Goal: Task Accomplishment & Management: Manage account settings

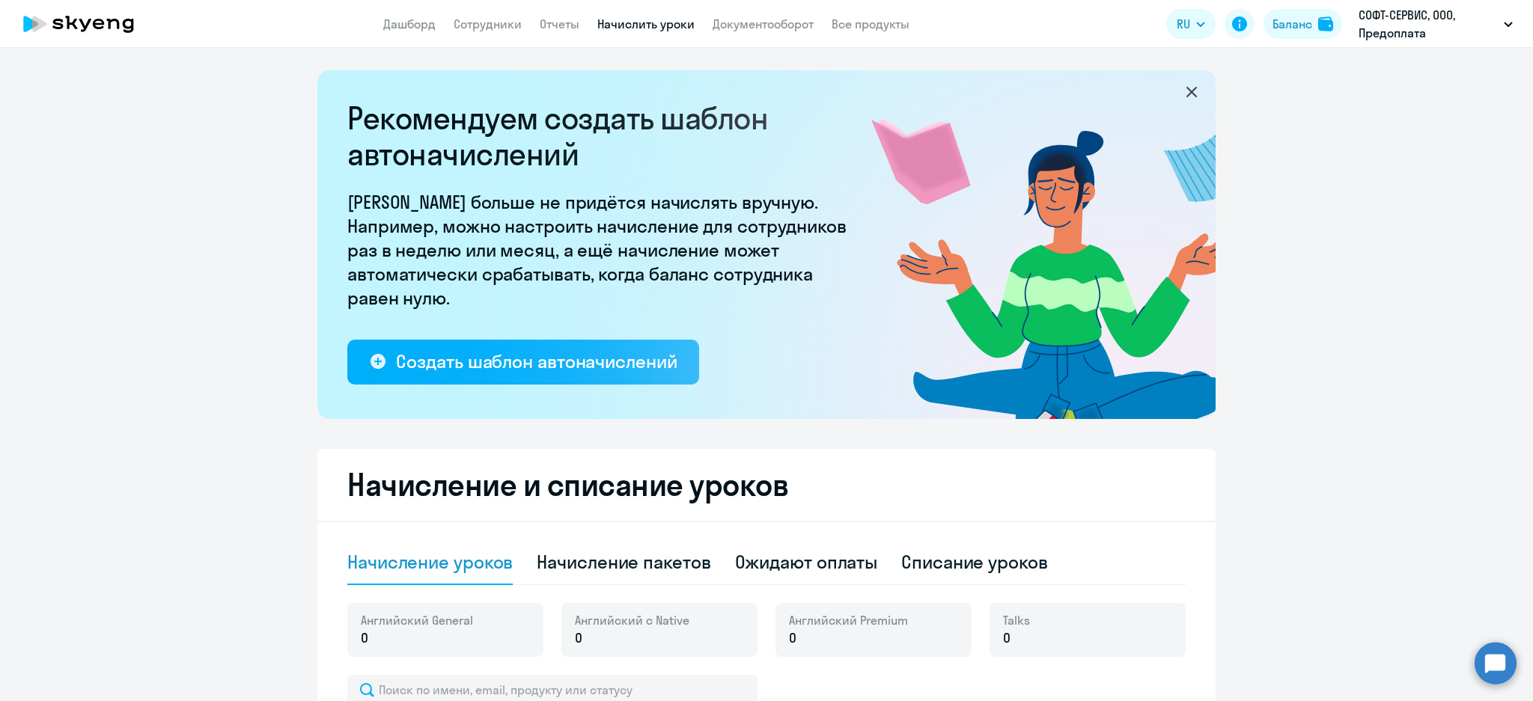
click at [662, 563] on div "Начисление пакетов" at bounding box center [624, 562] width 174 height 24
select select "10"
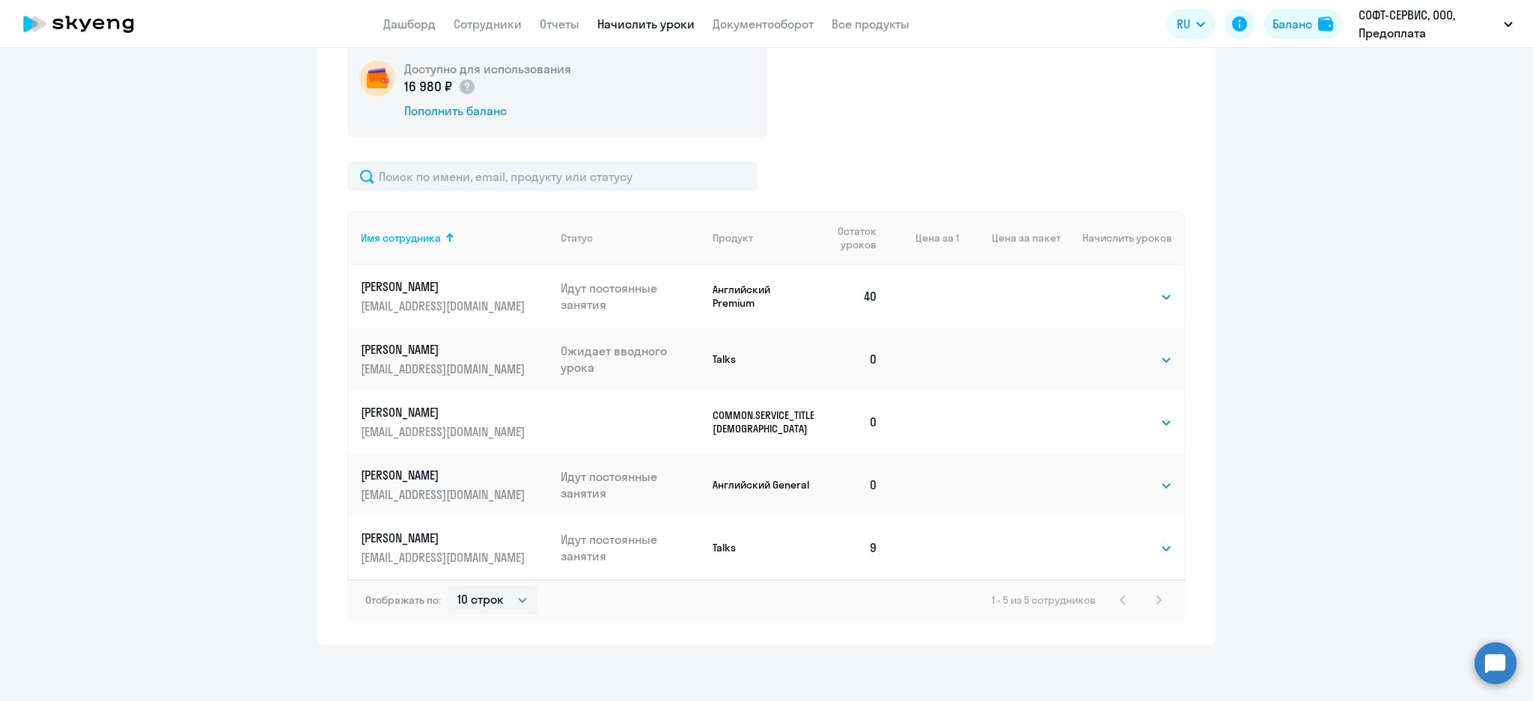
scroll to position [564, 0]
click at [1146, 424] on select "Выбрать 4 8 16 32 64 96 128" at bounding box center [1141, 420] width 61 height 18
select select "16"
click at [1111, 411] on select "Выбрать 4 8 16 32 64 96 128" at bounding box center [1141, 420] width 61 height 18
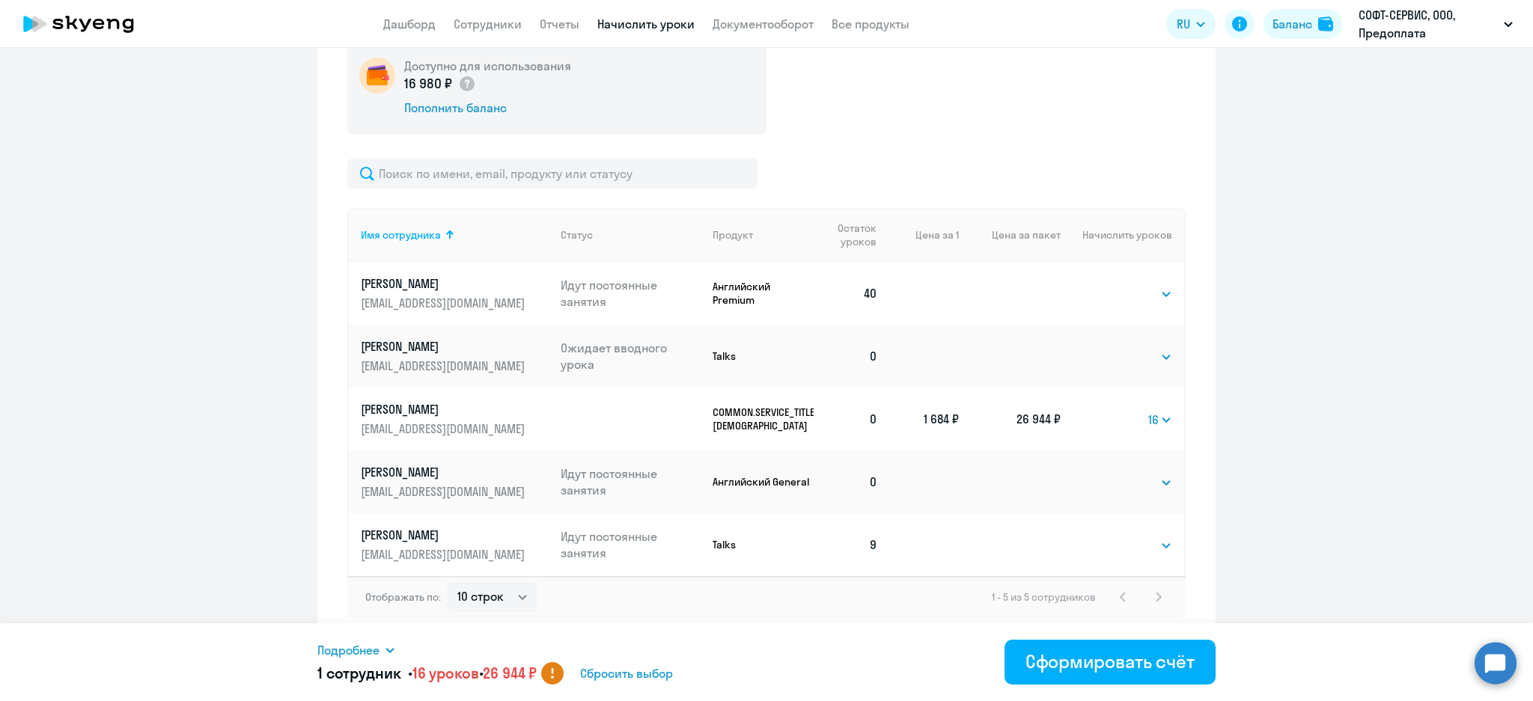
click at [1170, 419] on td "Выбрать 4 8 16 32 64 96 128 16" at bounding box center [1121, 419] width 123 height 63
click at [1162, 418] on select "Выбрать 4 8 16 32 64 96 128" at bounding box center [1160, 420] width 24 height 18
select select
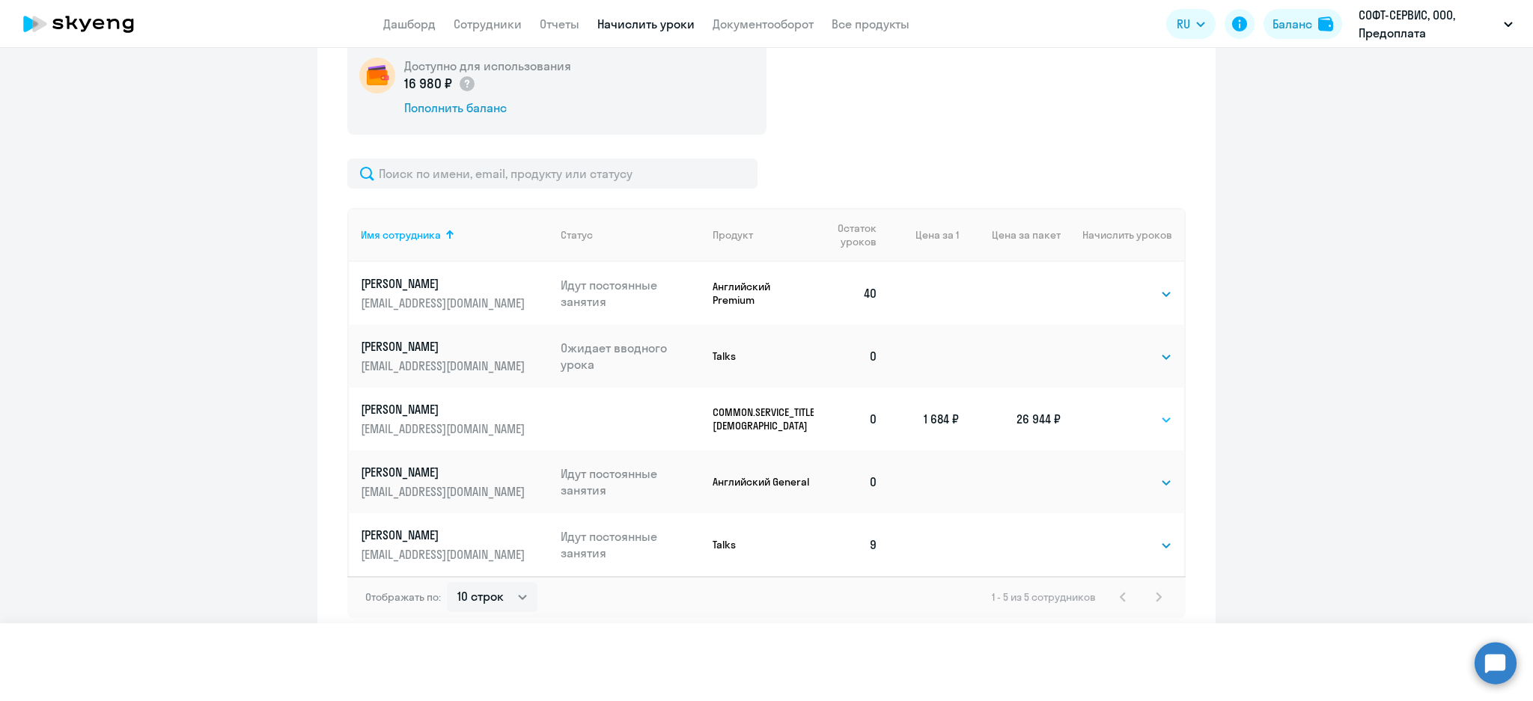
click at [1148, 411] on select "Выбрать 4 8 16 32 64 96 128" at bounding box center [1160, 420] width 24 height 18
